Goal: Task Accomplishment & Management: Complete application form

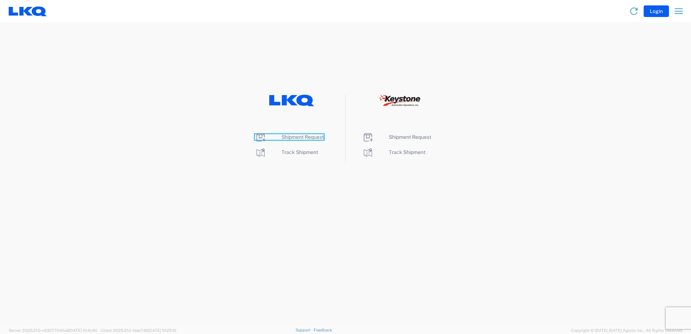
click at [302, 137] on span "Shipment Request" at bounding box center [303, 137] width 42 height 6
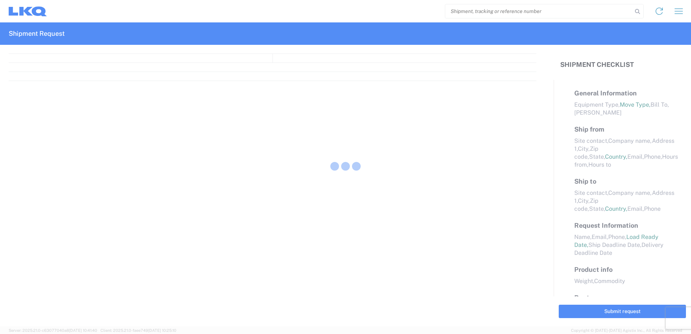
select select "FULL"
select select "LBS"
select select "IN"
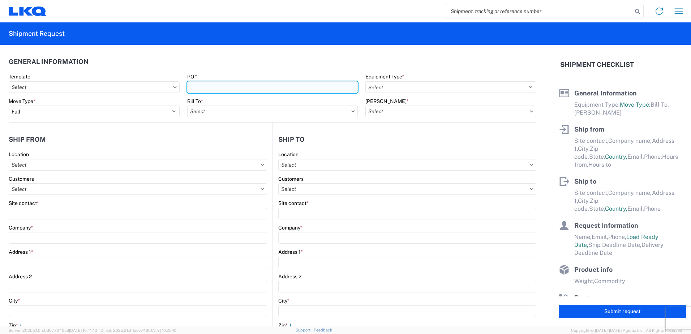
click at [295, 90] on input "PO#" at bounding box center [272, 87] width 171 height 12
type input "965-0140"
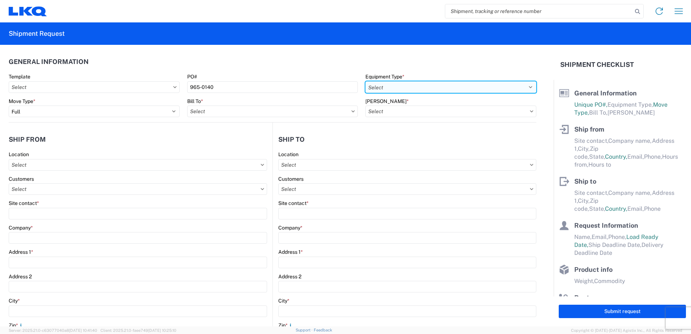
click at [524, 87] on select "Select 53’ Dry Van Flatbed Dropdeck (van) Lowboy (flatbed) Rail" at bounding box center [450, 87] width 171 height 12
select select "STDV"
click at [365, 81] on select "Select 53’ Dry Van Flatbed Dropdeck (van) Lowboy (flatbed) Rail" at bounding box center [450, 87] width 171 height 12
click at [298, 111] on input "text" at bounding box center [272, 112] width 171 height 12
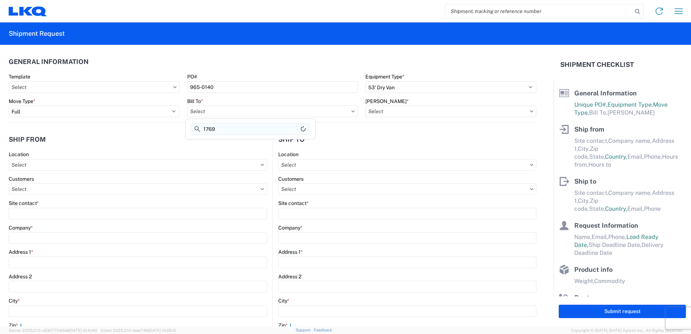
click at [230, 130] on input "1769" at bounding box center [251, 129] width 118 height 12
type input "1769"
click at [530, 112] on icon at bounding box center [531, 111] width 3 height 2
click at [253, 112] on input "text" at bounding box center [272, 112] width 171 height 12
type input "1769"
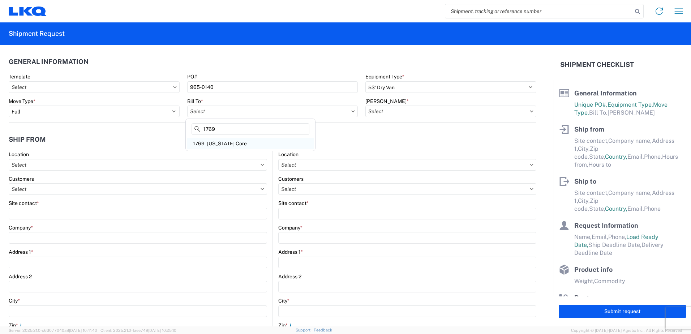
click at [233, 145] on div "1769 - California Core" at bounding box center [250, 144] width 126 height 12
click at [224, 115] on input "text" at bounding box center [272, 112] width 171 height 12
click at [288, 114] on input "text" at bounding box center [272, 112] width 171 height 12
type input "1769"
type input "1769 - California Core"
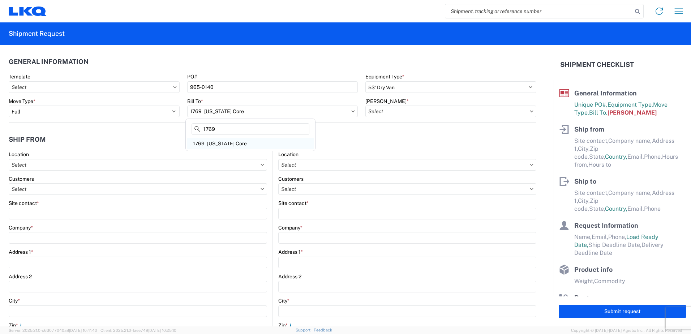
type input "1769"
click at [210, 141] on div "1769 - California Core" at bounding box center [250, 144] width 126 height 12
click at [530, 112] on icon at bounding box center [531, 111] width 3 height 2
click at [493, 111] on input "text" at bounding box center [450, 112] width 171 height 12
type input "1769"
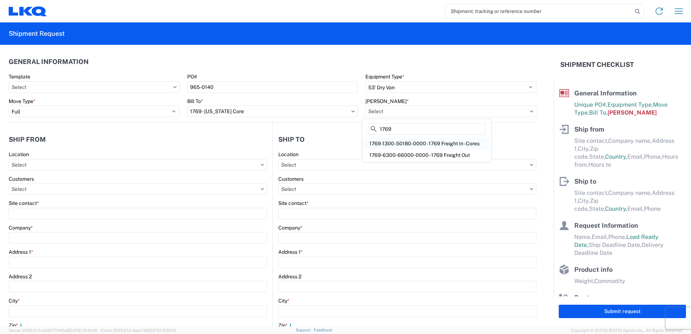
click at [426, 143] on div "1769-1300-50180-0000 - 1769 Freight In - Cores" at bounding box center [427, 144] width 126 height 12
click at [415, 112] on input "text" at bounding box center [450, 112] width 171 height 12
type input "17"
type input "1769-1300-50180-0000 - 1769 Freight In - Cores"
type input "1769"
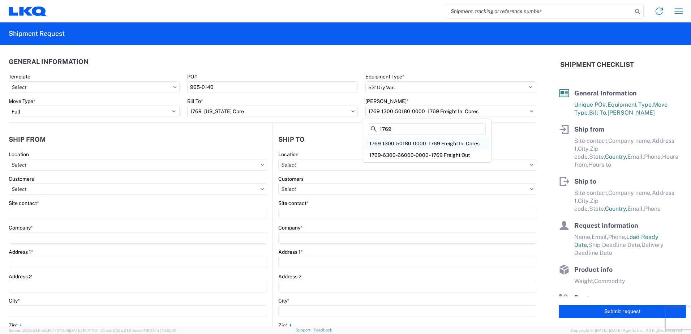
click at [401, 141] on div "1769-1300-50180-0000 - 1769 Freight In - Cores" at bounding box center [427, 144] width 126 height 12
click at [65, 166] on input "text" at bounding box center [138, 165] width 258 height 12
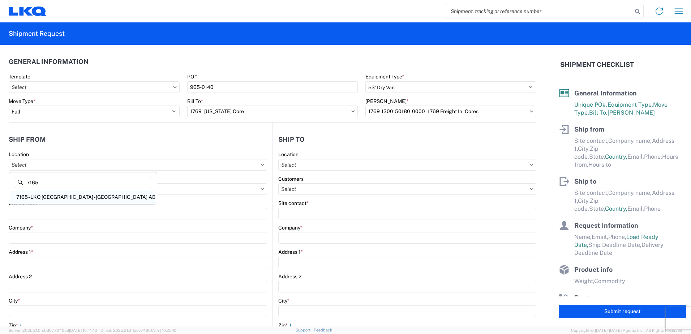
type input "7165"
click at [56, 196] on div "7165 - LKQ Canada - Ponoka AB" at bounding box center [82, 197] width 145 height 12
type input "7165 - LKQ Canada - Ponoka AB"
type input "LKQ Corporation"
type input "430054 Range Road 261 Lot 2"
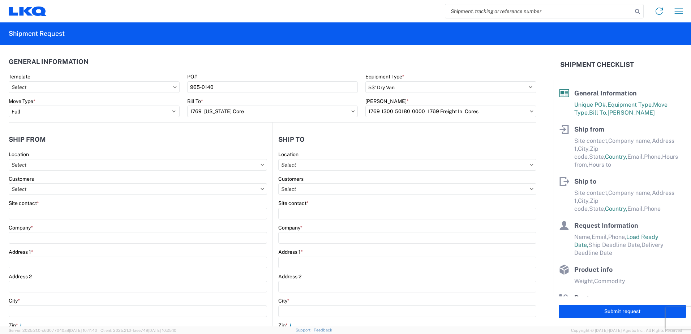
type input "Ponoka"
type input "T4J1R4"
select select
select select "CA"
type input "07:00"
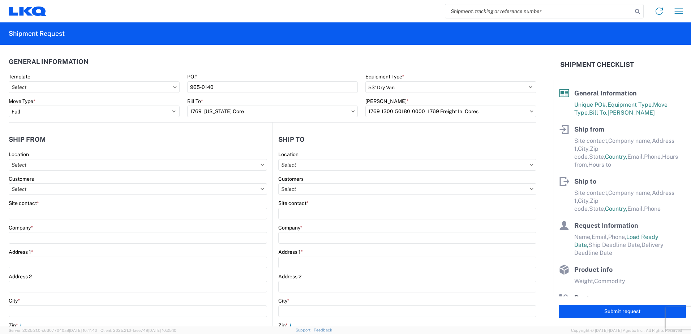
type input "17:00"
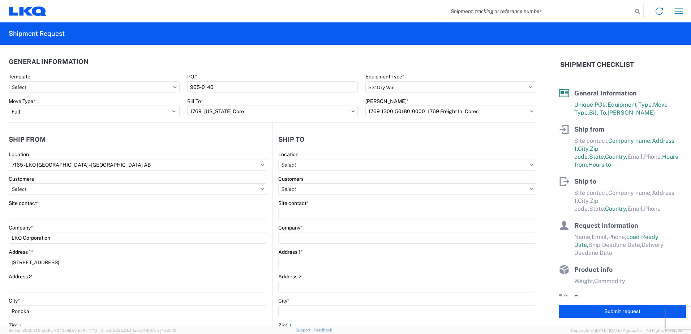
click at [261, 189] on icon at bounding box center [262, 189] width 3 height 2
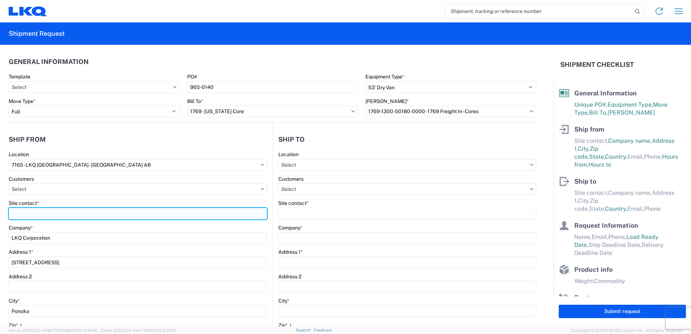
click at [17, 209] on input "Site contact *" at bounding box center [138, 214] width 258 height 12
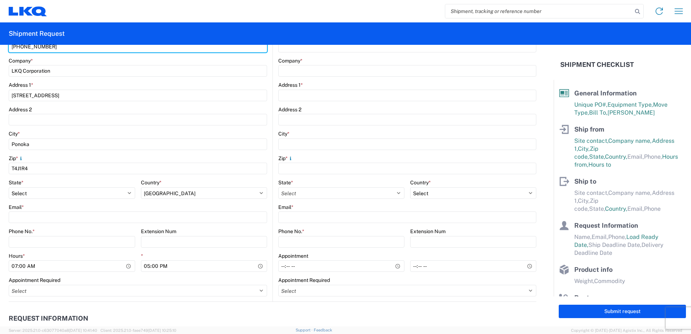
scroll to position [181, 0]
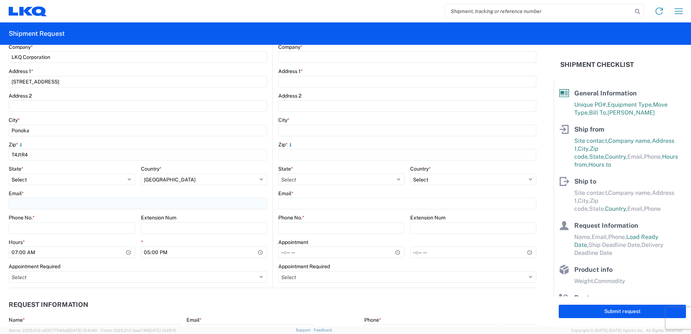
type input "403-783-5189"
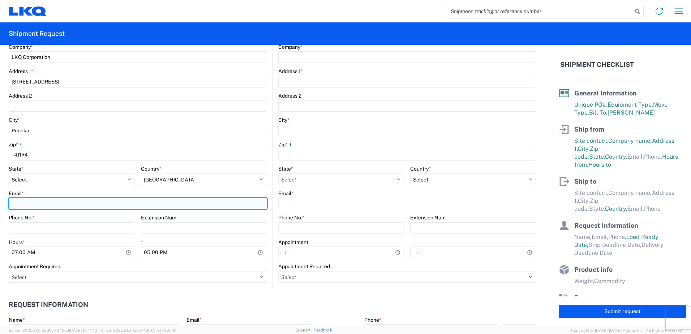
click at [32, 205] on input "Email *" at bounding box center [138, 204] width 258 height 12
type input "cldutka@lkqcorp.com"
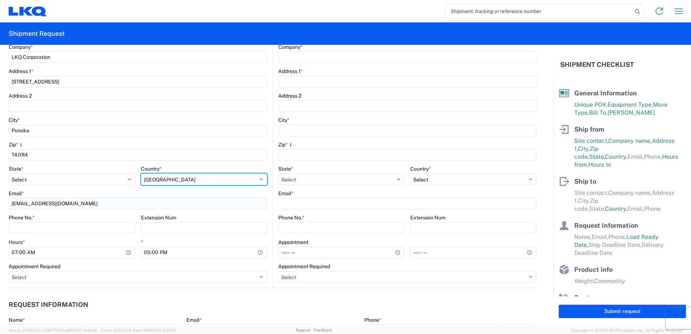
select select "US"
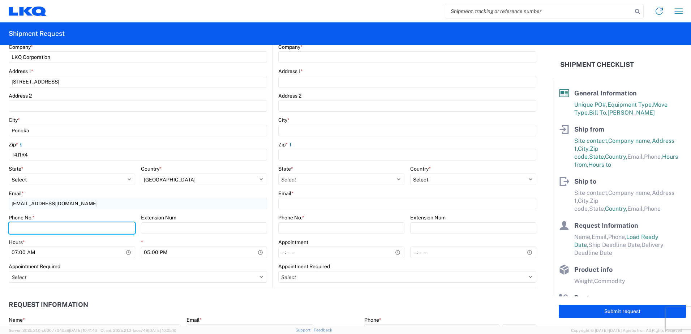
type input "4037835189"
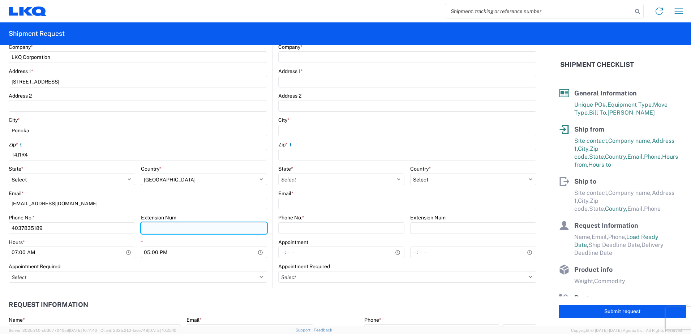
click at [161, 228] on input "Extension Num" at bounding box center [204, 228] width 126 height 12
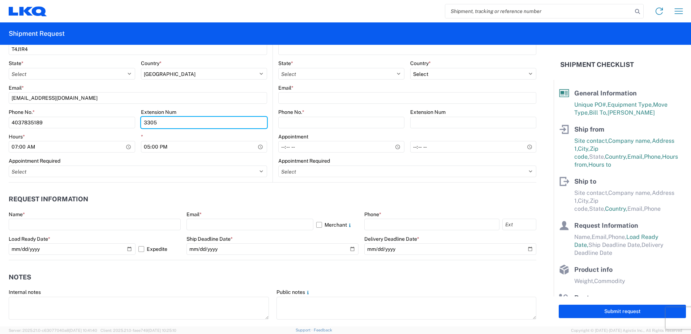
scroll to position [289, 0]
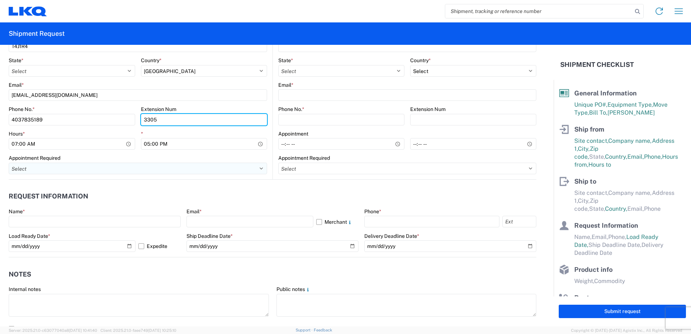
type input "3305"
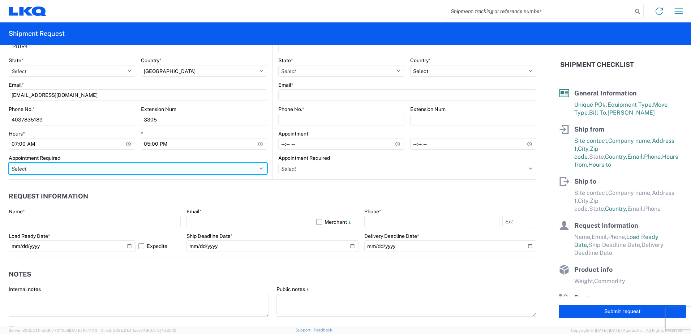
click at [258, 166] on select "Select Appt Required Appt Not Required Appt - First available" at bounding box center [138, 169] width 258 height 12
select select "apptRequired"
click at [9, 163] on select "Select Appt Required Appt Not Required Appt - First available" at bounding box center [138, 169] width 258 height 12
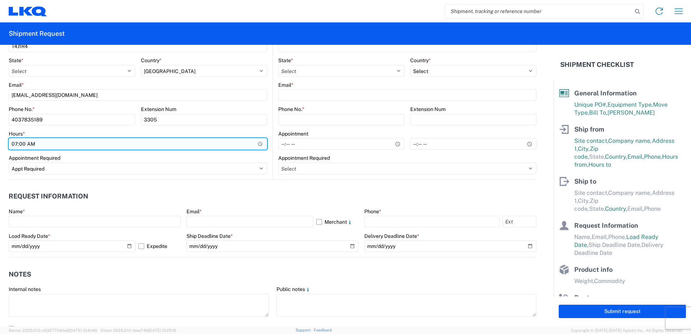
click at [14, 144] on input "07:00" at bounding box center [138, 144] width 258 height 12
type input "08:30"
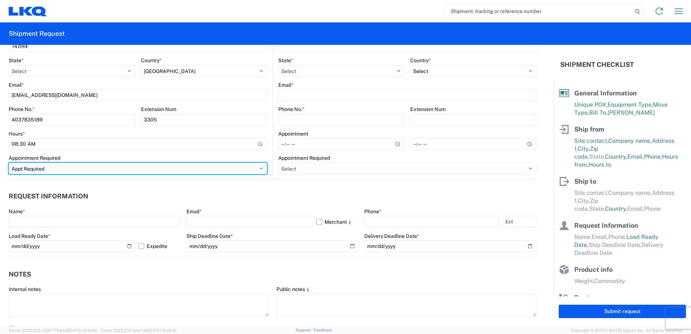
click at [111, 170] on select "Select Appt Required Appt Not Required Appt - First available" at bounding box center [138, 169] width 258 height 12
click at [9, 163] on select "Select Appt Required Appt Not Required Appt - First available" at bounding box center [138, 169] width 258 height 12
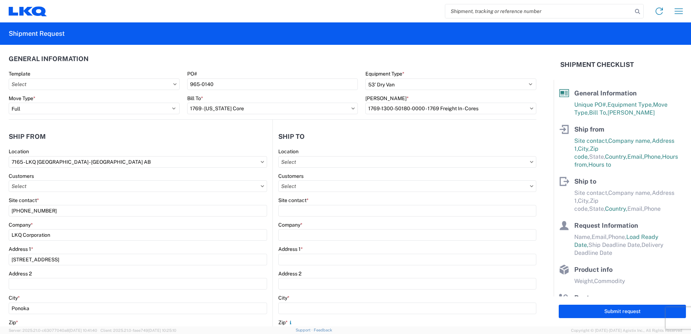
scroll to position [0, 0]
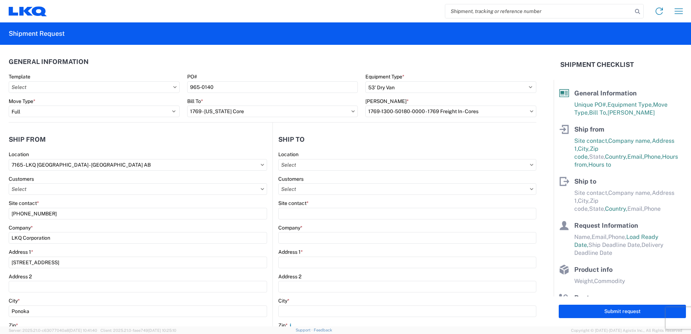
click at [530, 164] on icon at bounding box center [532, 165] width 4 height 2
click at [398, 166] on input "text" at bounding box center [407, 165] width 258 height 12
type input "1769"
click at [322, 197] on div "1769 - California Core" at bounding box center [341, 197] width 126 height 12
type input "1769 - California Core"
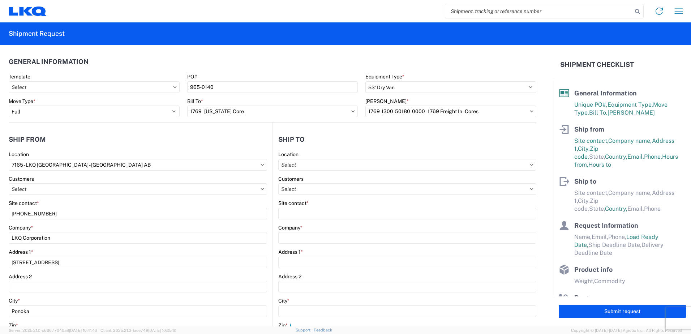
type input "LKQ Corporation"
type input "405 S Wanamaker Ave"
type input "Ontario"
type input "91761"
select select "US"
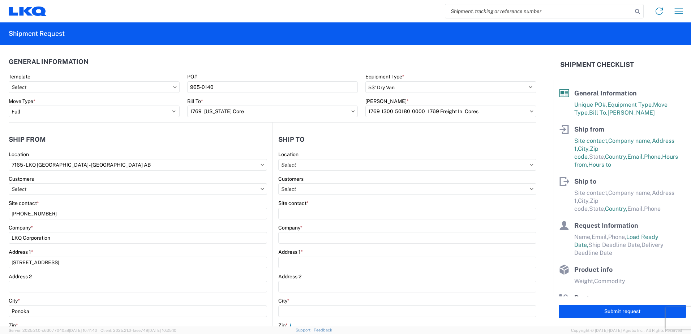
type input "909-212-0780"
select select
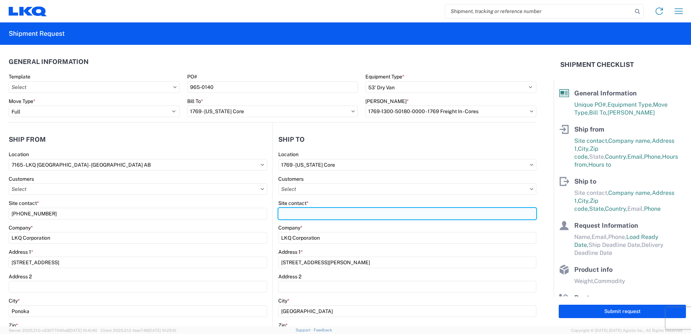
click at [322, 215] on input "Site contact *" at bounding box center [407, 214] width 258 height 12
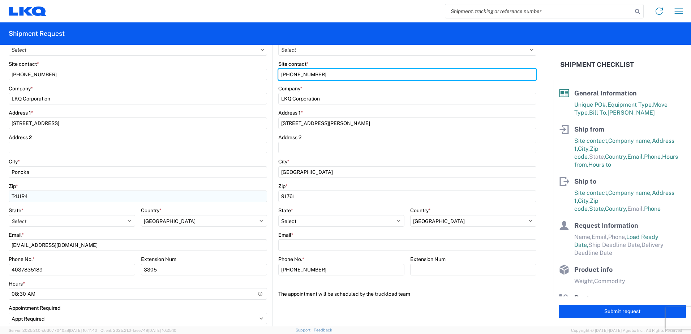
scroll to position [181, 0]
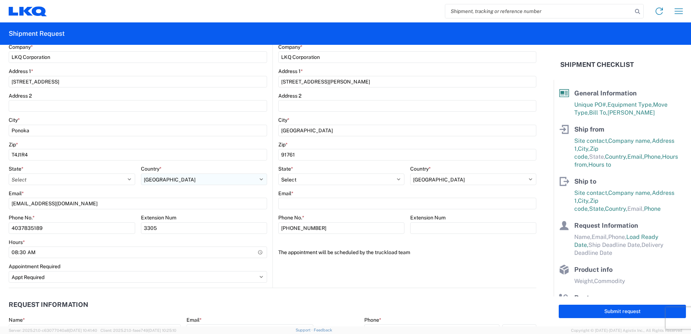
type input "908-208-2658"
click at [184, 178] on select "Select Afghanistan Åland Islands Albania Algeria American Samoa Andorra Angola …" at bounding box center [204, 179] width 126 height 12
select select "CA"
click at [141, 173] on select "Select Afghanistan Åland Islands Albania Algeria American Samoa Andorra Angola …" at bounding box center [204, 179] width 126 height 12
click at [88, 178] on select "Select Alberta British Columbia Manitoba New Brunswick Newfoundland and Labrado…" at bounding box center [72, 179] width 126 height 12
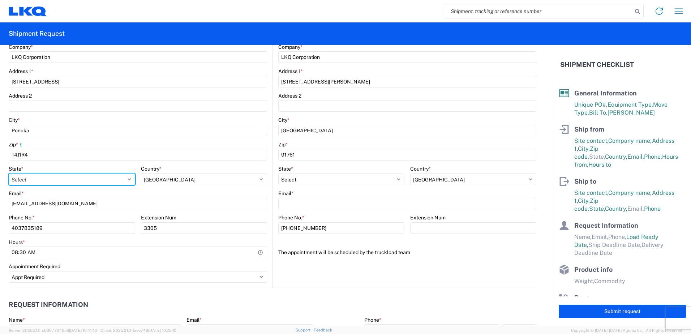
select select "AB"
click at [9, 173] on select "Select Alberta British Columbia Manitoba New Brunswick Newfoundland and Labrado…" at bounding box center [72, 179] width 126 height 12
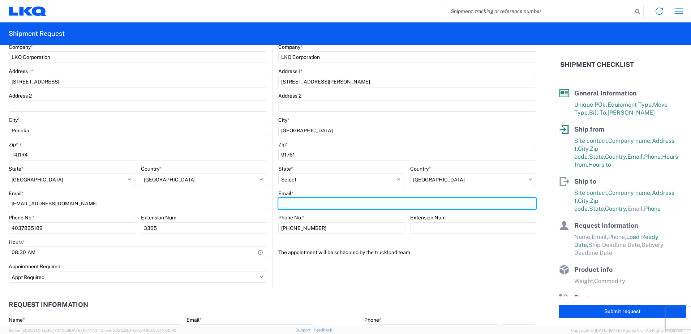
click at [321, 207] on input "Email *" at bounding box center [407, 204] width 258 height 12
type input "msmetzger@lkqcorp.com"
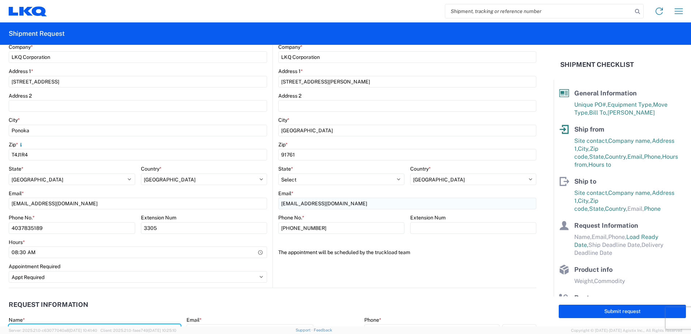
type input "Carmen Dutka"
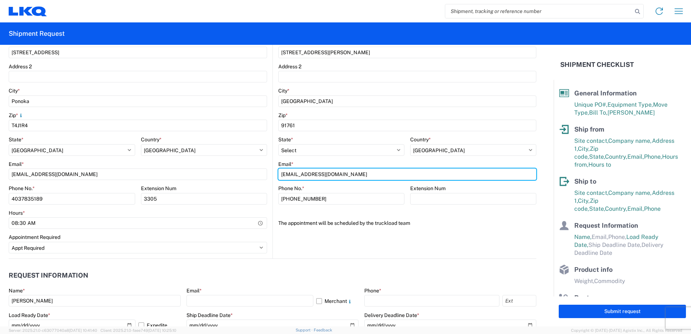
scroll to position [325, 0]
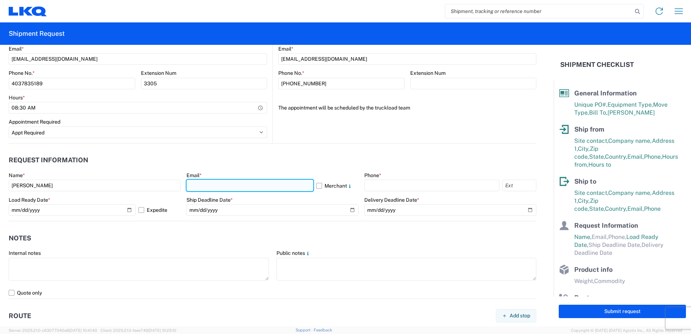
click at [207, 186] on input "text" at bounding box center [249, 186] width 127 height 12
type input "cldutka@lkqcorp.com"
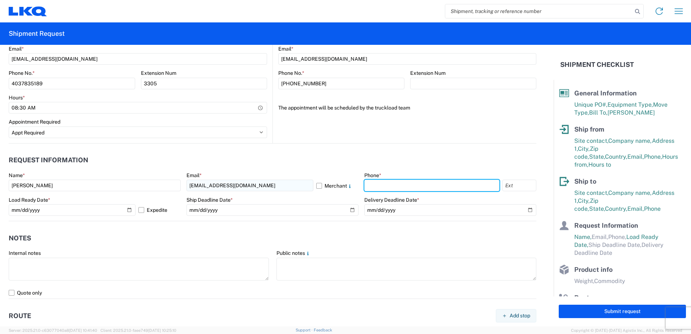
type input "4037835189"
click at [509, 186] on input "text" at bounding box center [519, 186] width 34 height 12
type input "3305"
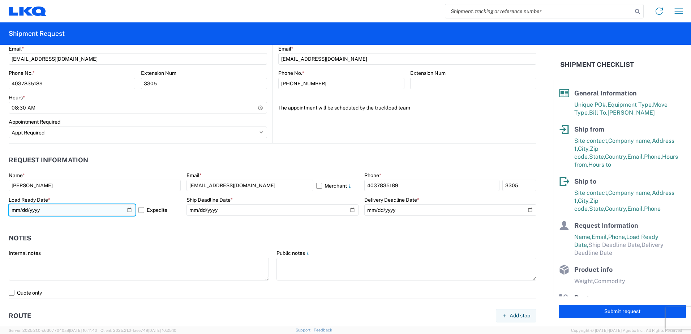
click at [126, 211] on input "2025-10-17" at bounding box center [72, 210] width 127 height 12
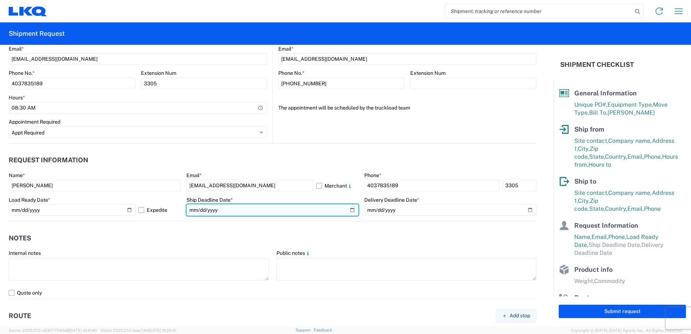
click at [346, 208] on input "date" at bounding box center [272, 210] width 172 height 12
type input "2025-10-22"
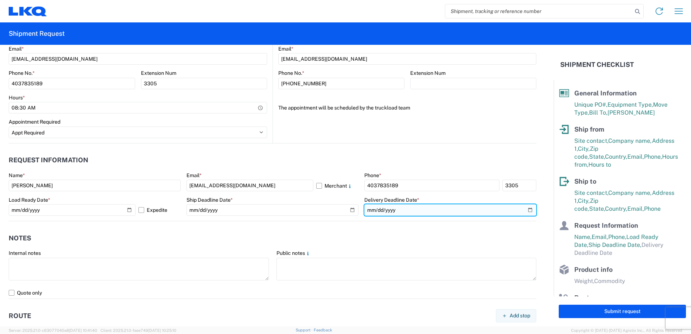
click at [525, 210] on input "date" at bounding box center [450, 210] width 172 height 12
type input "2025-10-24"
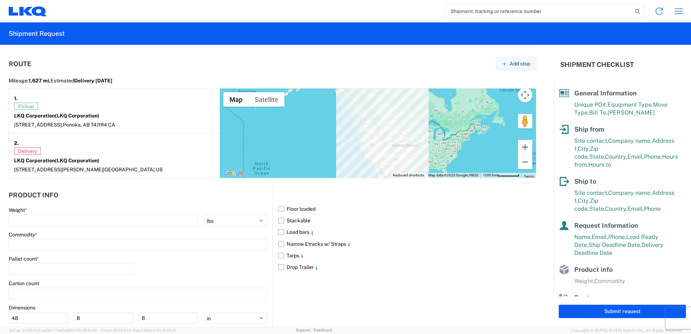
scroll to position [614, 0]
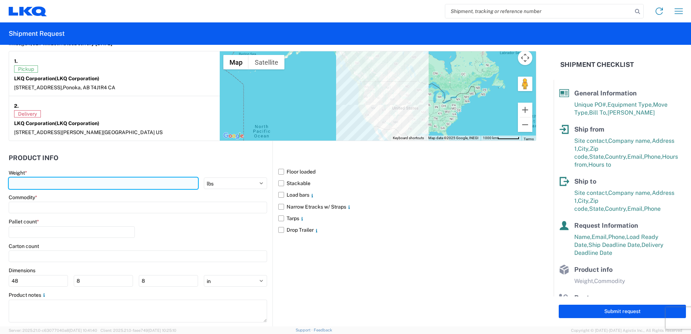
click at [54, 182] on input "number" at bounding box center [103, 183] width 189 height 12
type input "39546"
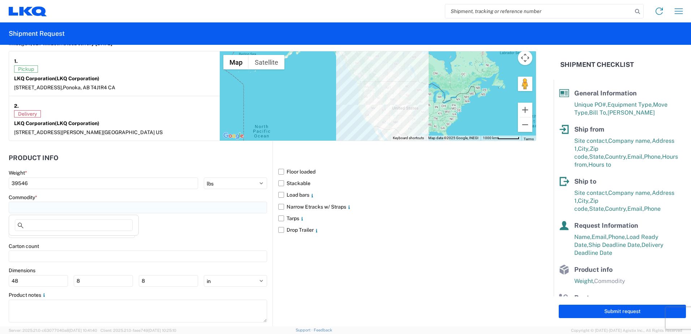
click at [40, 211] on input at bounding box center [138, 208] width 258 height 12
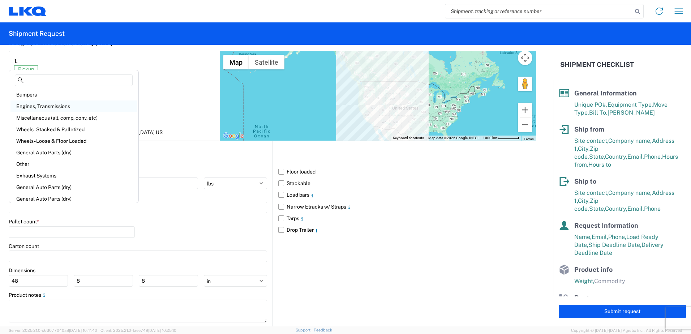
click at [59, 105] on div "Engines, Transmissions" at bounding box center [73, 106] width 126 height 12
type input "Engines, Transmissions"
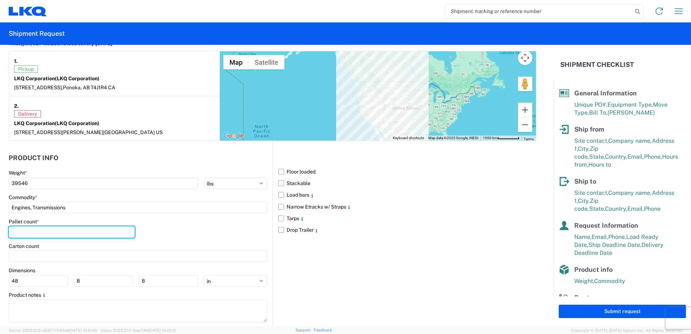
click at [38, 229] on input "number" at bounding box center [72, 232] width 126 height 12
type input "26"
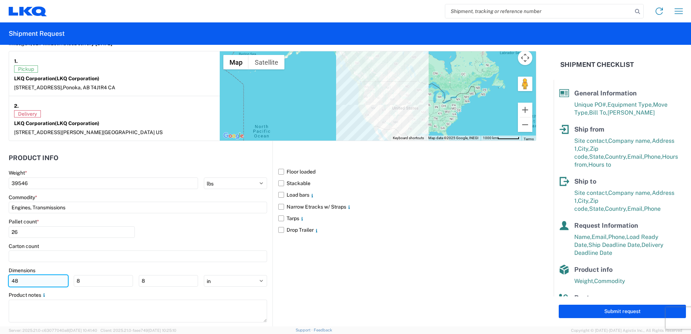
click at [38, 284] on input "48" at bounding box center [38, 281] width 59 height 12
type input "4"
type input "53"
click at [80, 280] on input "8" at bounding box center [103, 281] width 59 height 12
type input "0"
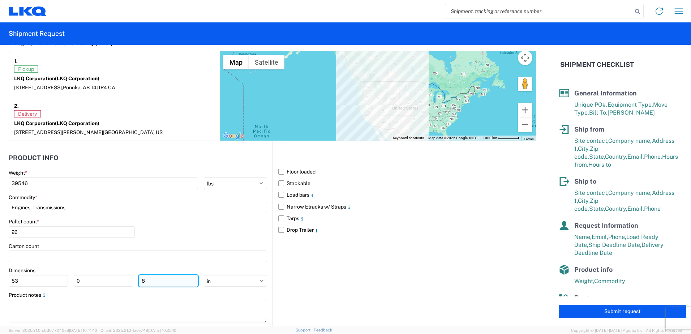
click at [143, 278] on input "8" at bounding box center [168, 281] width 59 height 12
type input "0"
click at [279, 195] on label "Load bars" at bounding box center [407, 195] width 258 height 12
click at [0, 0] on input "Load bars" at bounding box center [0, 0] width 0 height 0
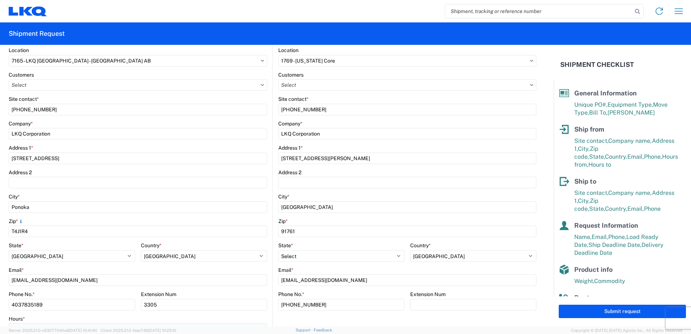
scroll to position [50, 0]
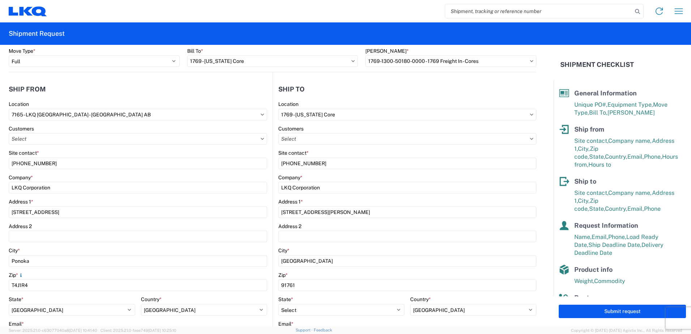
click at [261, 138] on icon at bounding box center [263, 139] width 4 height 2
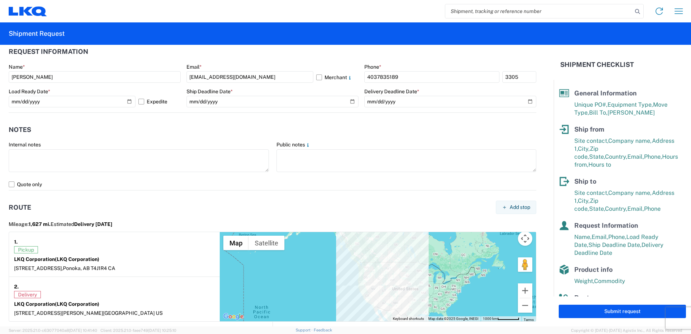
scroll to position [628, 0]
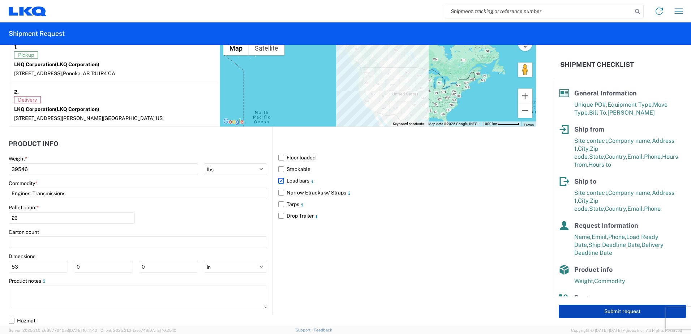
click at [604, 313] on button "Submit request" at bounding box center [622, 311] width 127 height 13
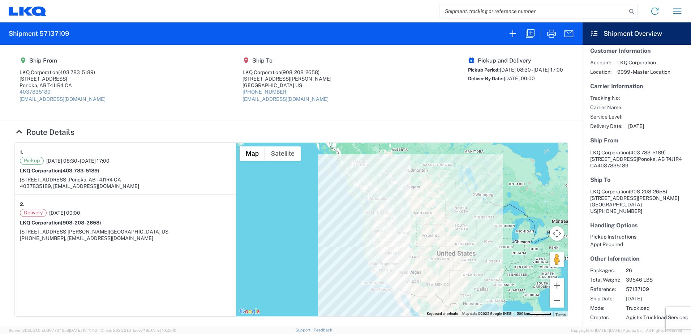
scroll to position [6, 0]
click at [555, 33] on icon "button" at bounding box center [552, 34] width 12 height 12
